Goal: Complete application form: Complete application form

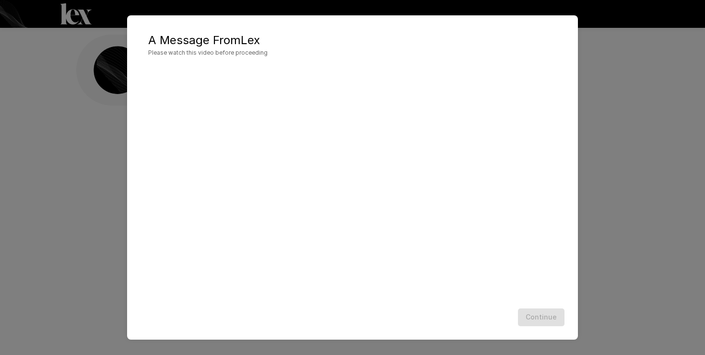
scroll to position [0, 0]
click at [539, 321] on button "Continue" at bounding box center [541, 317] width 46 height 18
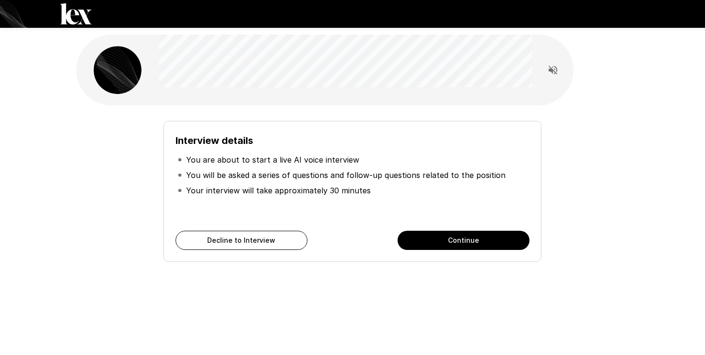
click at [446, 233] on button "Continue" at bounding box center [463, 240] width 132 height 19
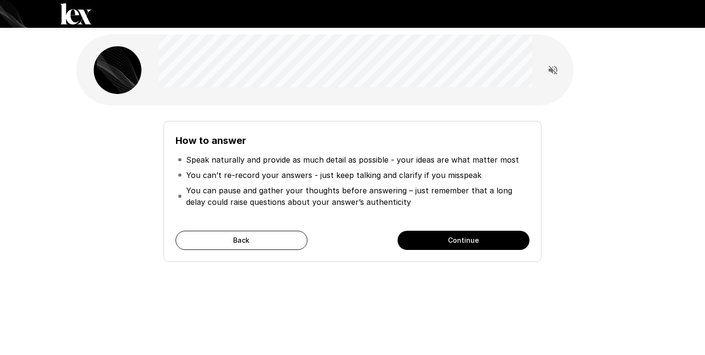
click at [446, 233] on button "Continue" at bounding box center [463, 240] width 132 height 19
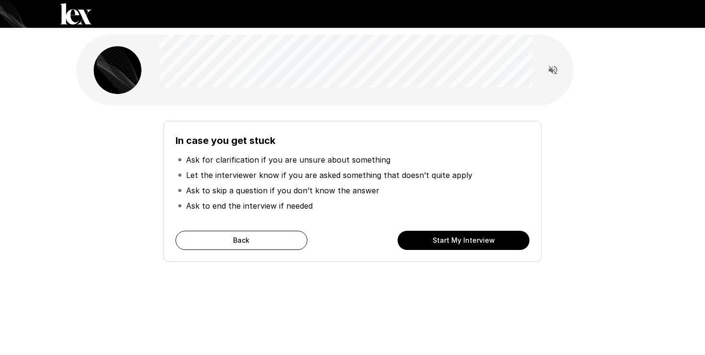
click at [446, 233] on button "Start My Interview" at bounding box center [463, 240] width 132 height 19
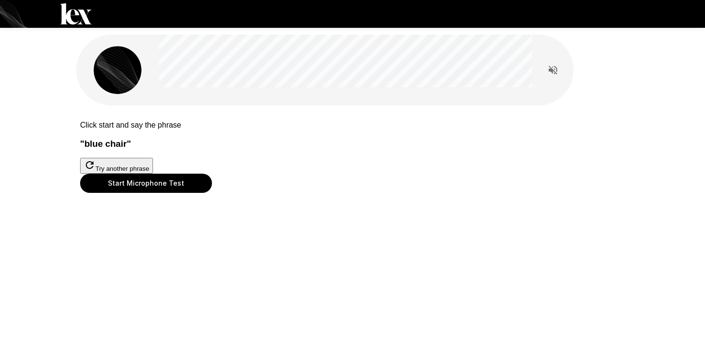
click at [212, 193] on button "Start Microphone Test" at bounding box center [146, 183] width 132 height 19
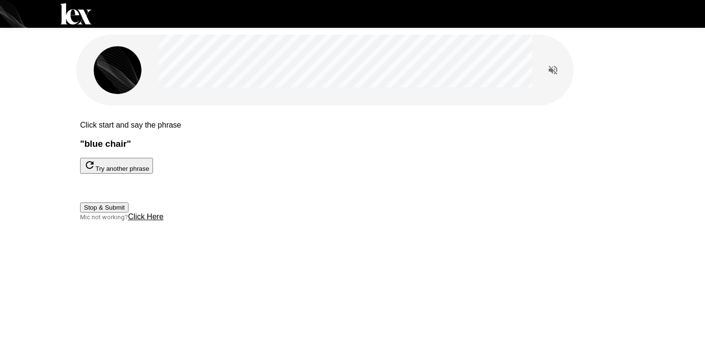
click at [128, 212] on button "Stop & Submit" at bounding box center [104, 207] width 48 height 10
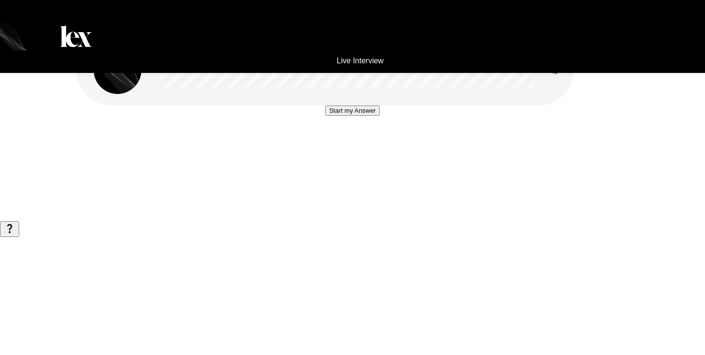
click at [352, 105] on div at bounding box center [352, 105] width 0 height 0
click at [345, 116] on button "Start my Answer" at bounding box center [352, 110] width 54 height 10
click at [348, 144] on button "Stop & Submit" at bounding box center [352, 139] width 48 height 10
click at [359, 116] on button "Start my Answer" at bounding box center [352, 110] width 54 height 10
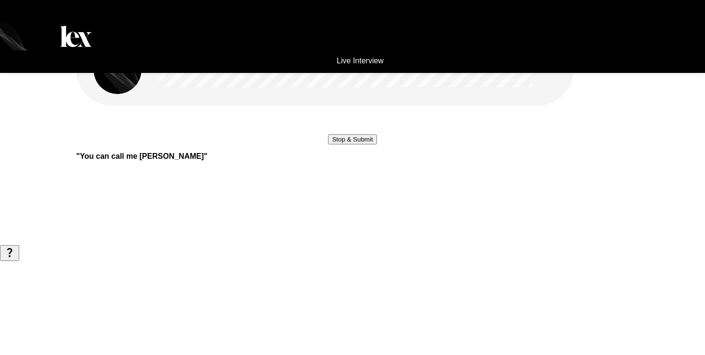
click at [359, 144] on button "Stop & Submit" at bounding box center [352, 139] width 48 height 10
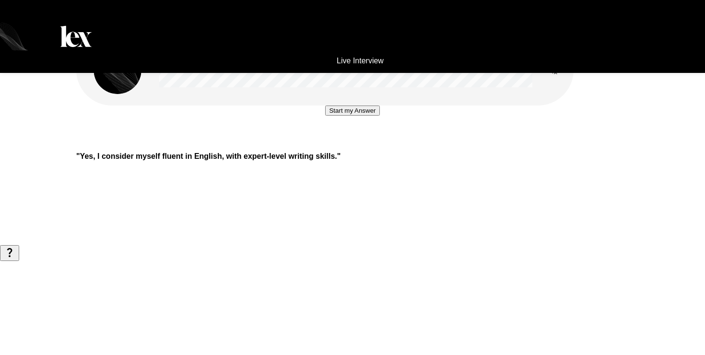
click at [346, 116] on button "Start my Answer" at bounding box center [352, 110] width 54 height 10
click at [346, 144] on button "Stop & Submit" at bounding box center [352, 139] width 48 height 10
click at [346, 116] on button "Start my Answer" at bounding box center [352, 110] width 54 height 10
click at [346, 144] on button "Stop & Submit" at bounding box center [352, 139] width 48 height 10
click at [356, 116] on button "Start my Answer" at bounding box center [352, 110] width 54 height 10
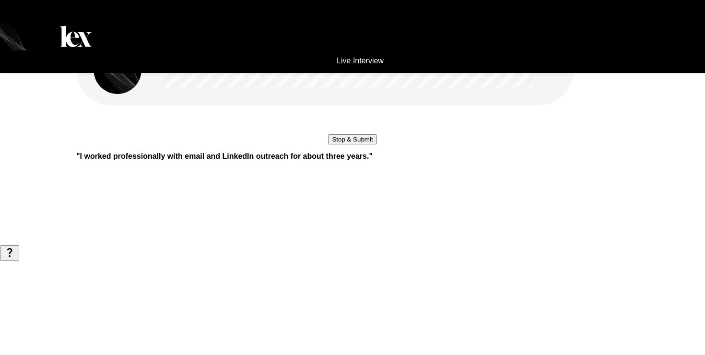
click at [356, 144] on button "Stop & Submit" at bounding box center [352, 139] width 48 height 10
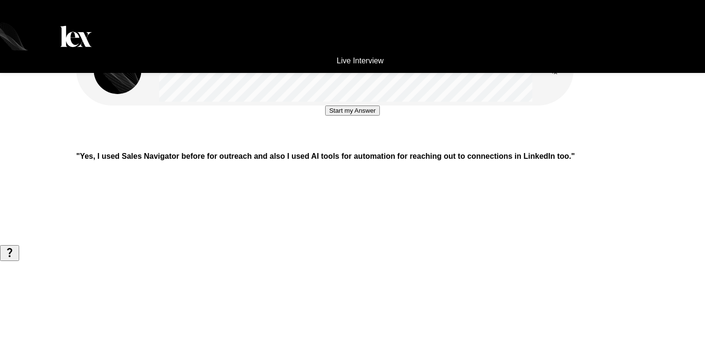
click at [345, 116] on button "Start my Answer" at bounding box center [352, 110] width 54 height 10
click at [345, 144] on button "Stop & Submit" at bounding box center [352, 139] width 48 height 10
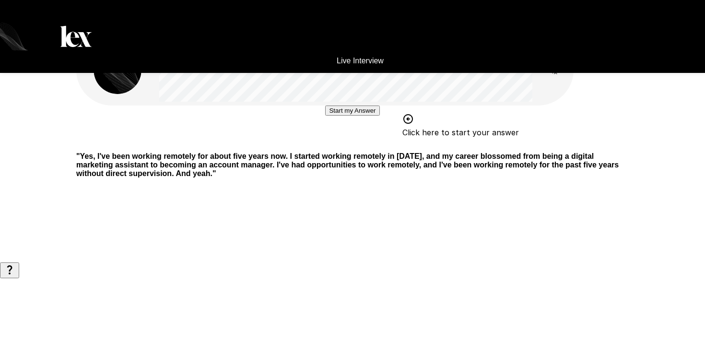
click at [345, 116] on button "Start my Answer" at bounding box center [352, 110] width 54 height 10
click at [345, 144] on button "Stop & Submit" at bounding box center [352, 139] width 48 height 10
